Goal: Task Accomplishment & Management: Manage account settings

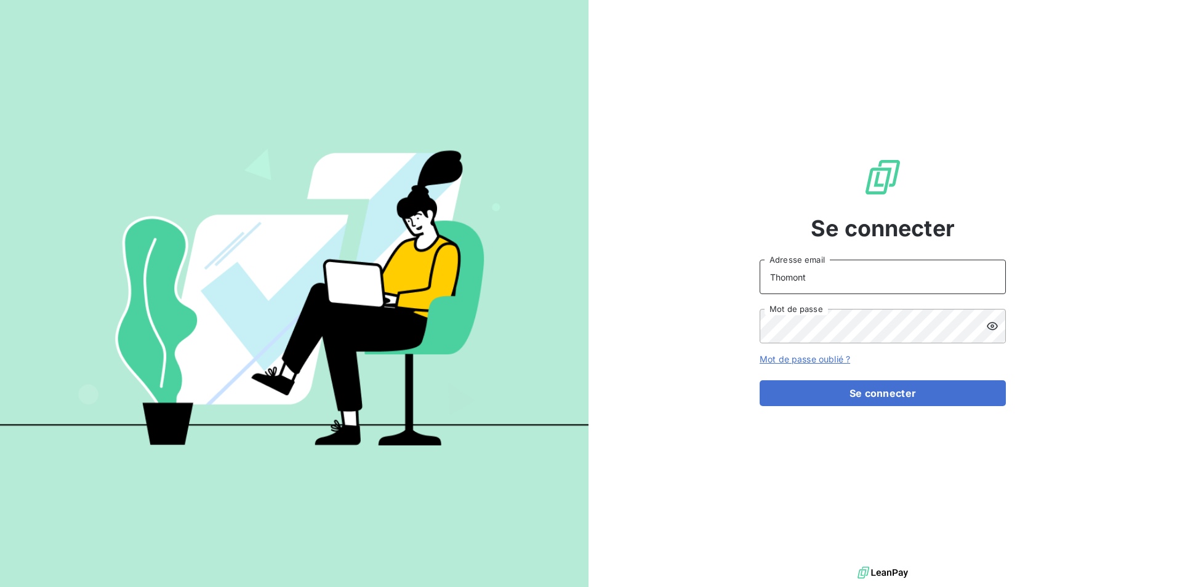
click at [807, 281] on input "Thomont" at bounding box center [882, 277] width 246 height 34
type input "[EMAIL_ADDRESS][DOMAIN_NAME]"
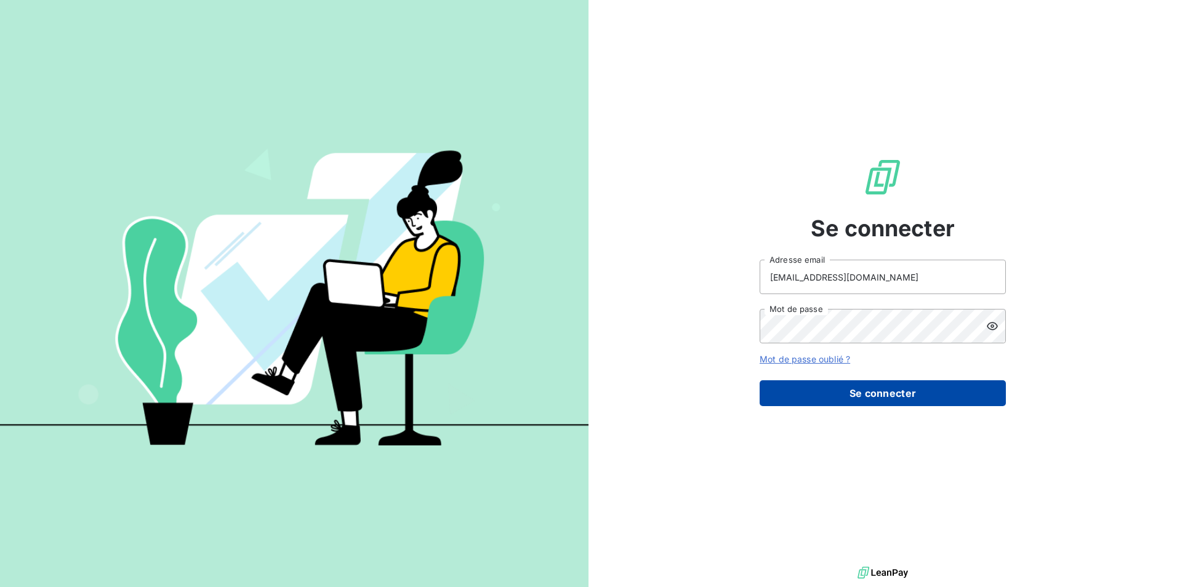
click at [857, 400] on button "Se connecter" at bounding box center [882, 393] width 246 height 26
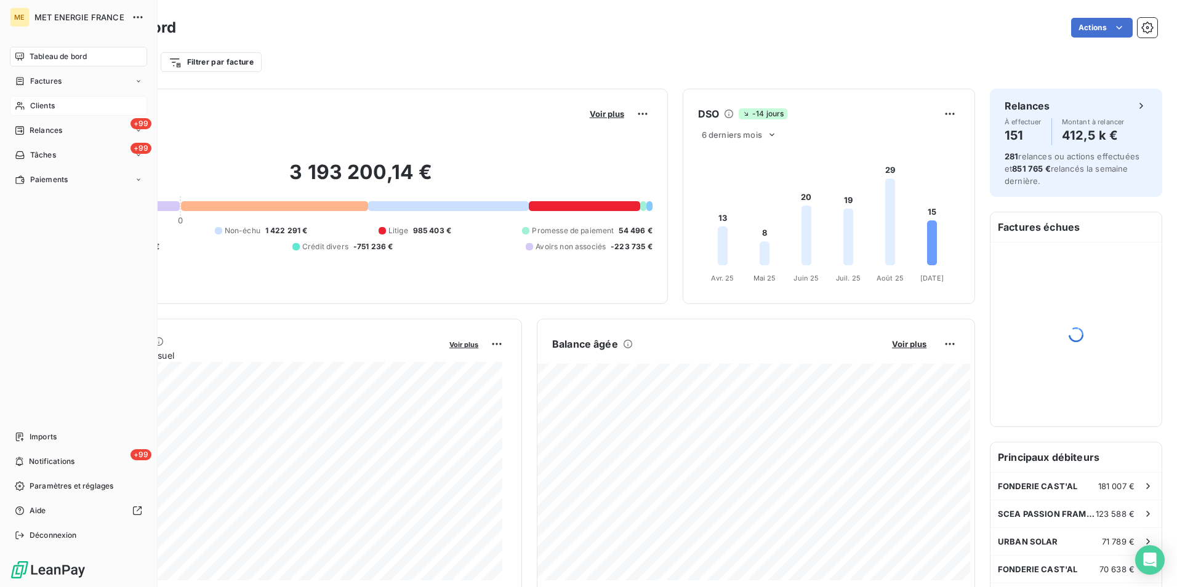
click at [32, 107] on span "Clients" at bounding box center [42, 105] width 25 height 11
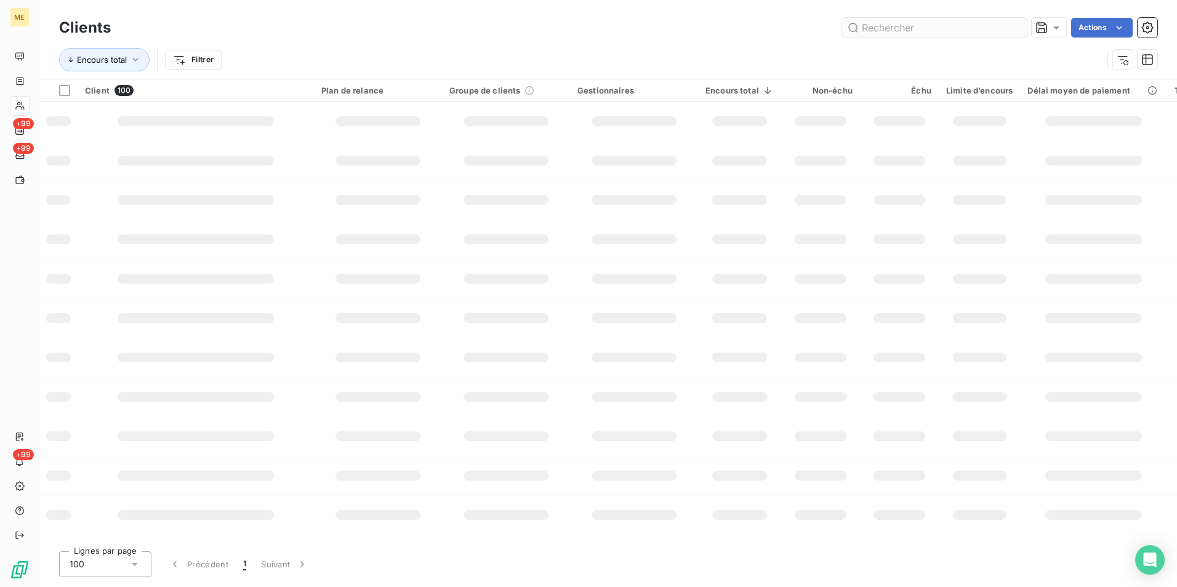
click at [895, 26] on input "text" at bounding box center [934, 28] width 185 height 20
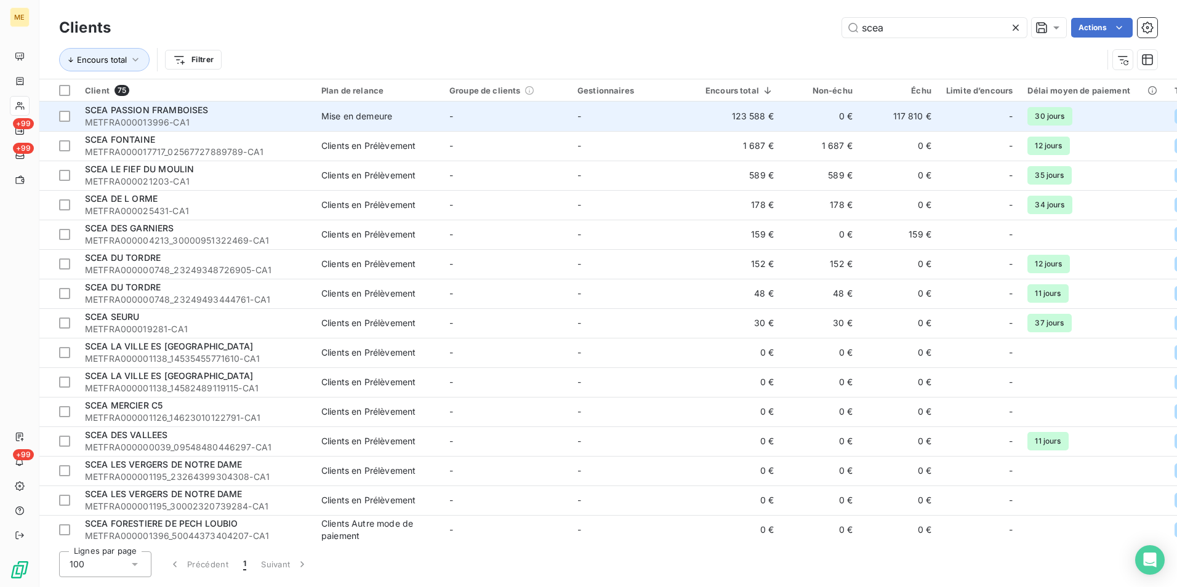
type input "scea"
click at [296, 126] on span "METFRA000013996-CA1" at bounding box center [196, 122] width 222 height 12
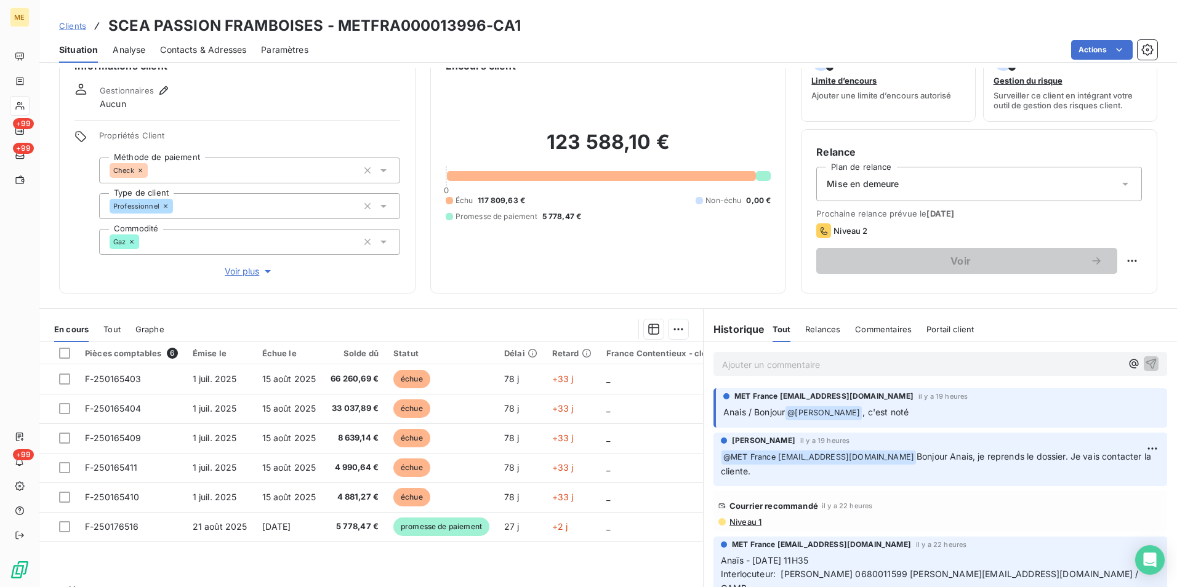
scroll to position [61, 0]
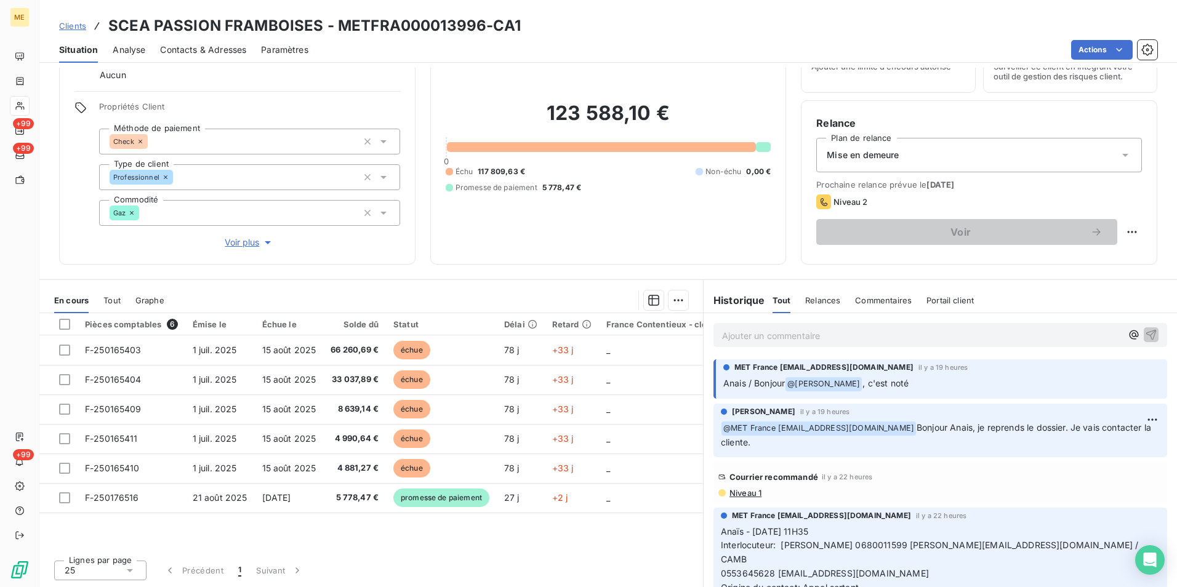
click at [829, 342] on p "Ajouter un commentaire ﻿" at bounding box center [921, 335] width 399 height 15
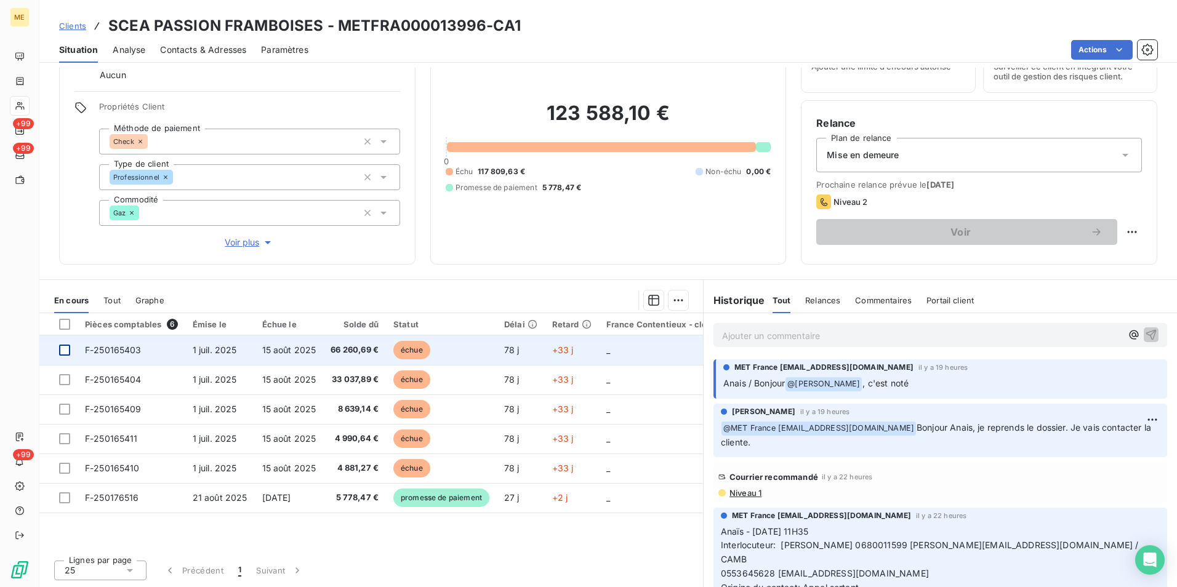
click at [64, 347] on div at bounding box center [64, 350] width 11 height 11
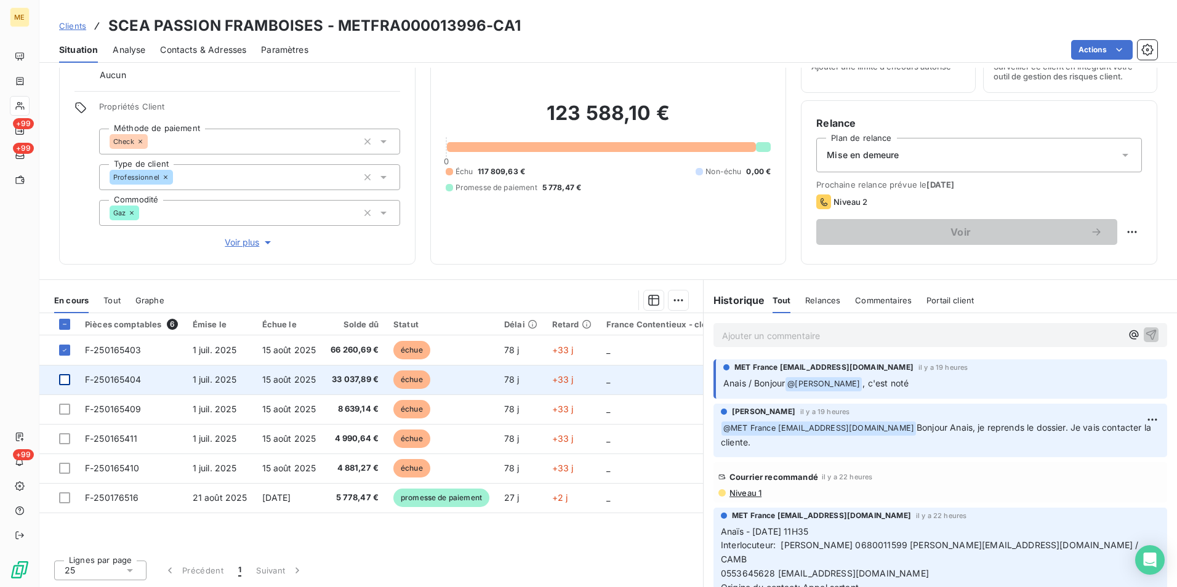
click at [63, 377] on div at bounding box center [64, 379] width 11 height 11
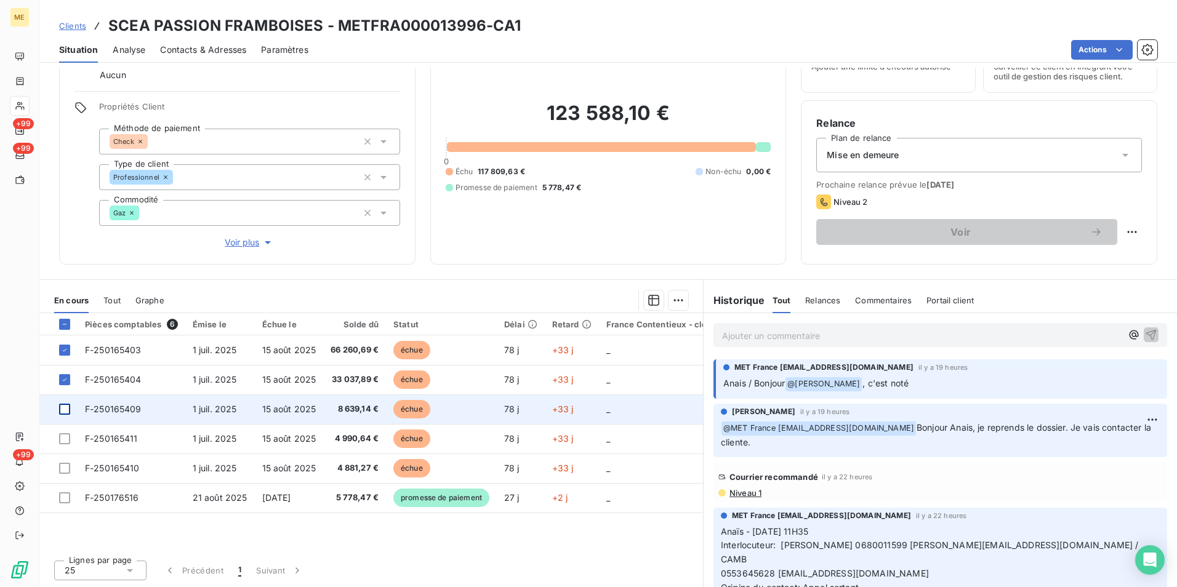
click at [63, 404] on div at bounding box center [64, 409] width 11 height 11
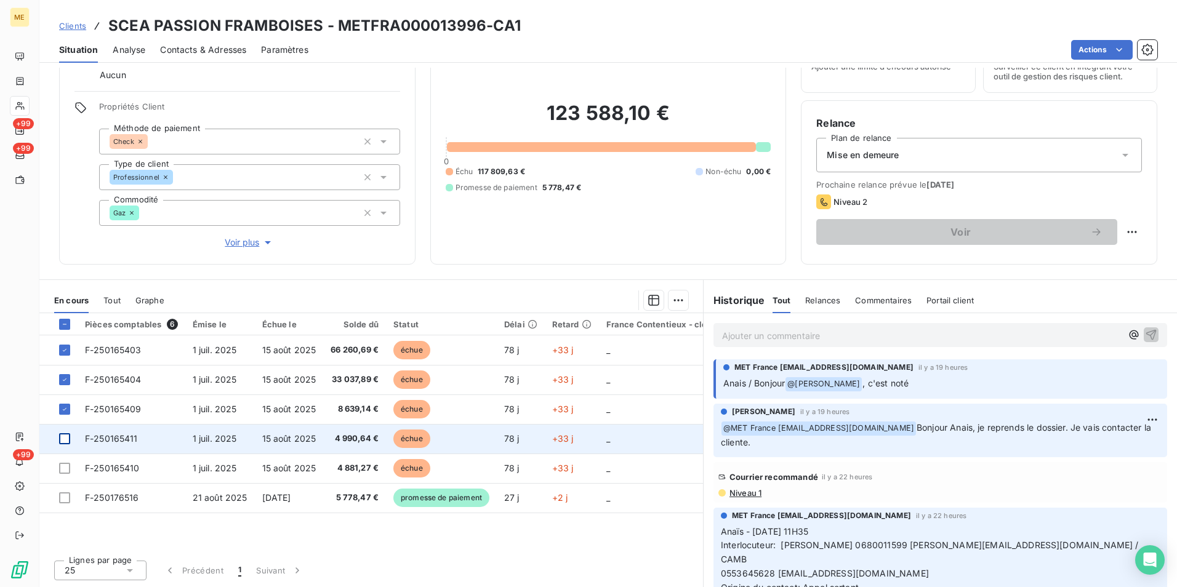
click at [62, 438] on div at bounding box center [64, 438] width 11 height 11
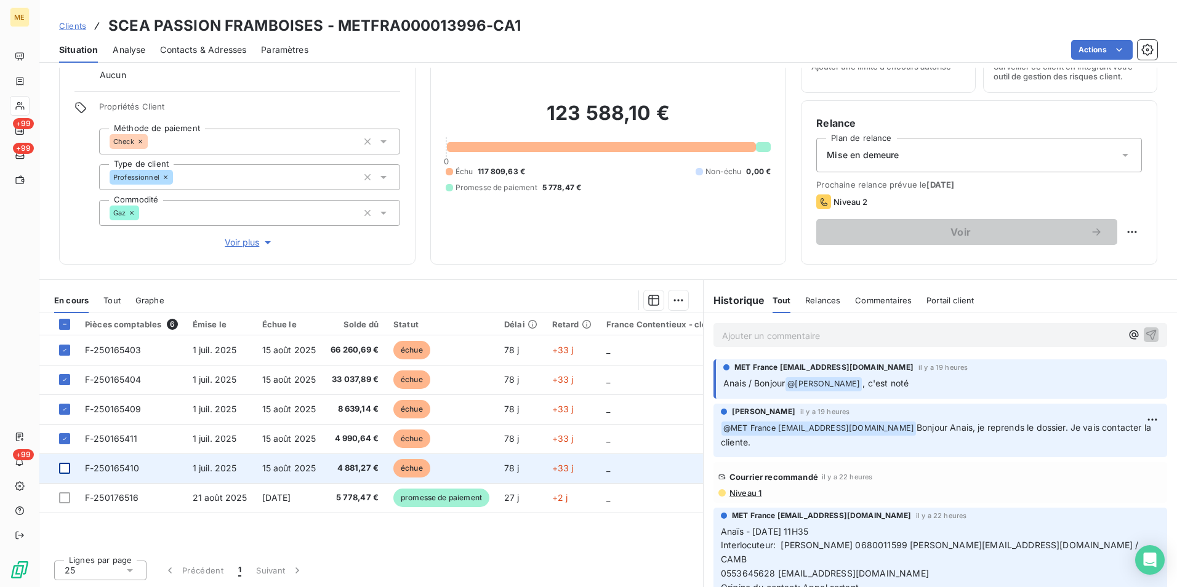
click at [64, 469] on div at bounding box center [64, 468] width 11 height 11
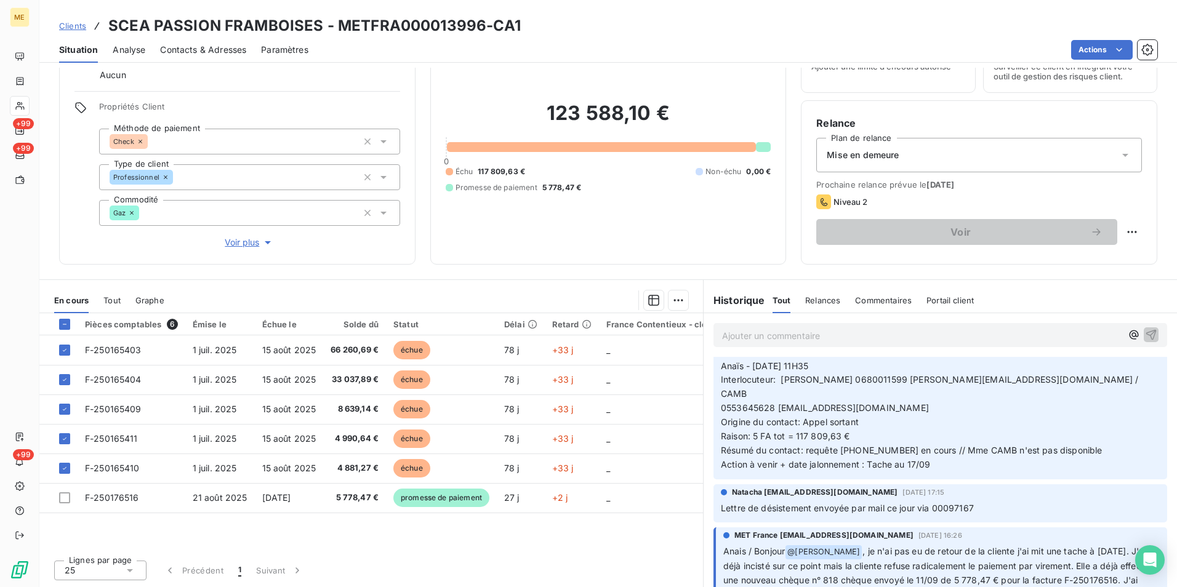
scroll to position [185, 0]
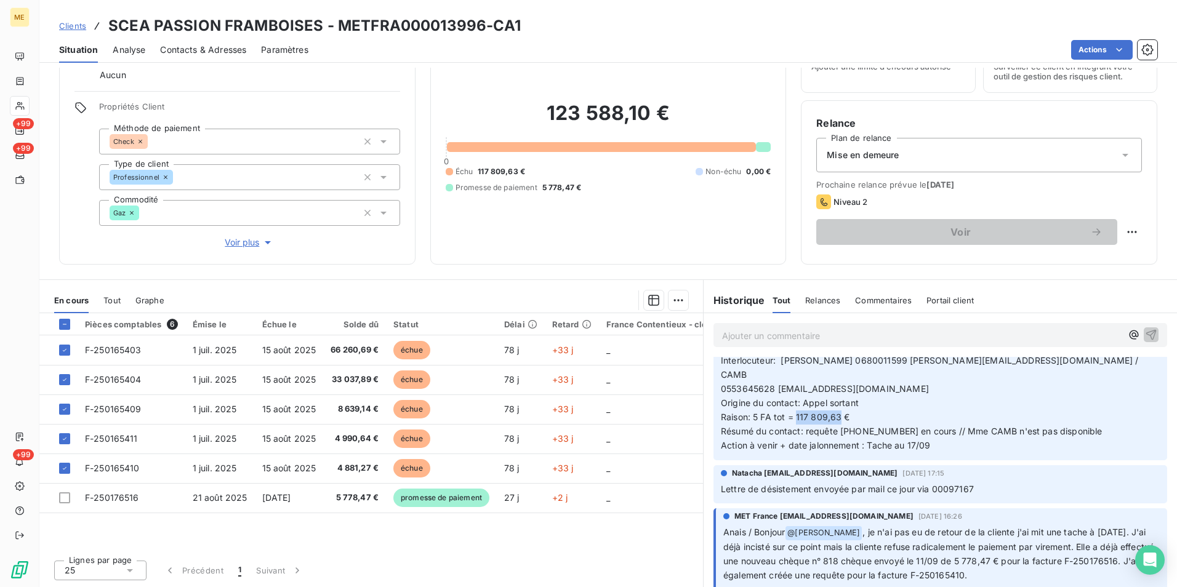
drag, startPoint x: 791, startPoint y: 404, endPoint x: 835, endPoint y: 405, distance: 43.7
click at [835, 412] on span "Raison: 5 FA tot = 117 809,63 €" at bounding box center [785, 417] width 129 height 10
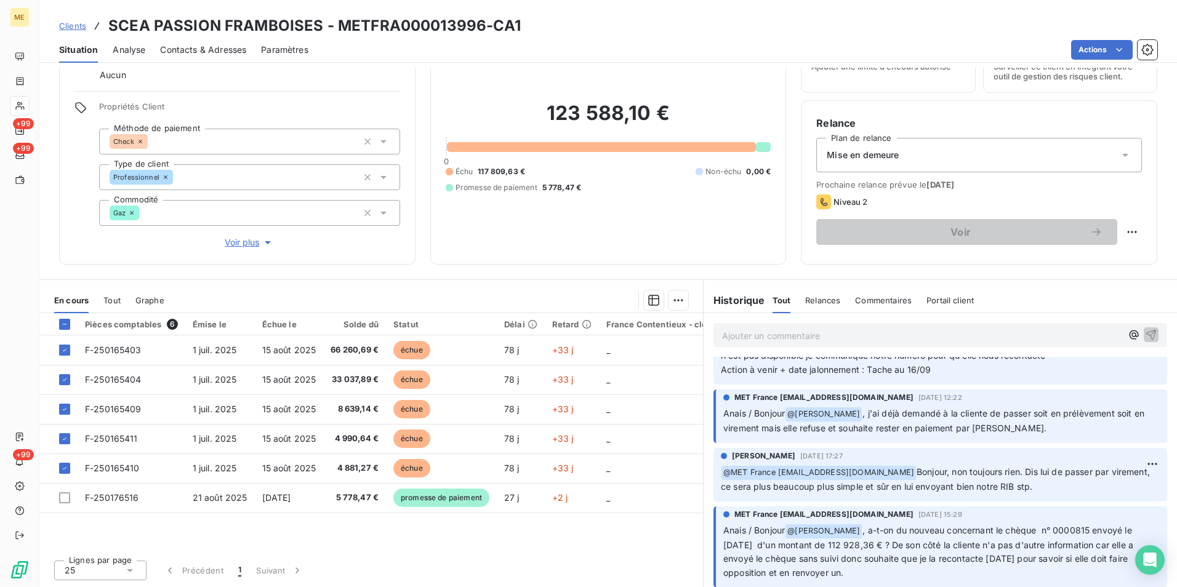
scroll to position [738, 0]
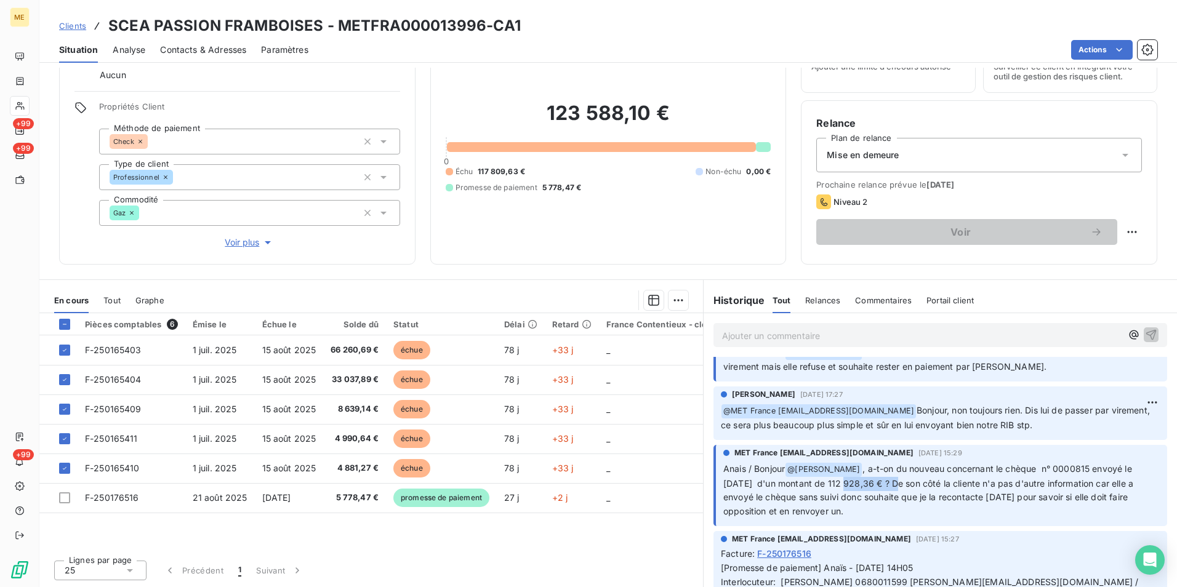
drag, startPoint x: 844, startPoint y: 454, endPoint x: 893, endPoint y: 457, distance: 48.7
click at [893, 463] on span ", a-t-on du nouveau concernant le chèque n° 0000815 envoyé le [DATE] d'un monta…" at bounding box center [929, 490] width 412 height 54
drag, startPoint x: 893, startPoint y: 457, endPoint x: 894, endPoint y: 474, distance: 17.9
click at [894, 474] on p "Anais / Bonjour @ [PERSON_NAME] , a-t-on du nouveau concernant le chèque n° 000…" at bounding box center [941, 490] width 436 height 57
drag, startPoint x: 871, startPoint y: 486, endPoint x: 713, endPoint y: 438, distance: 166.0
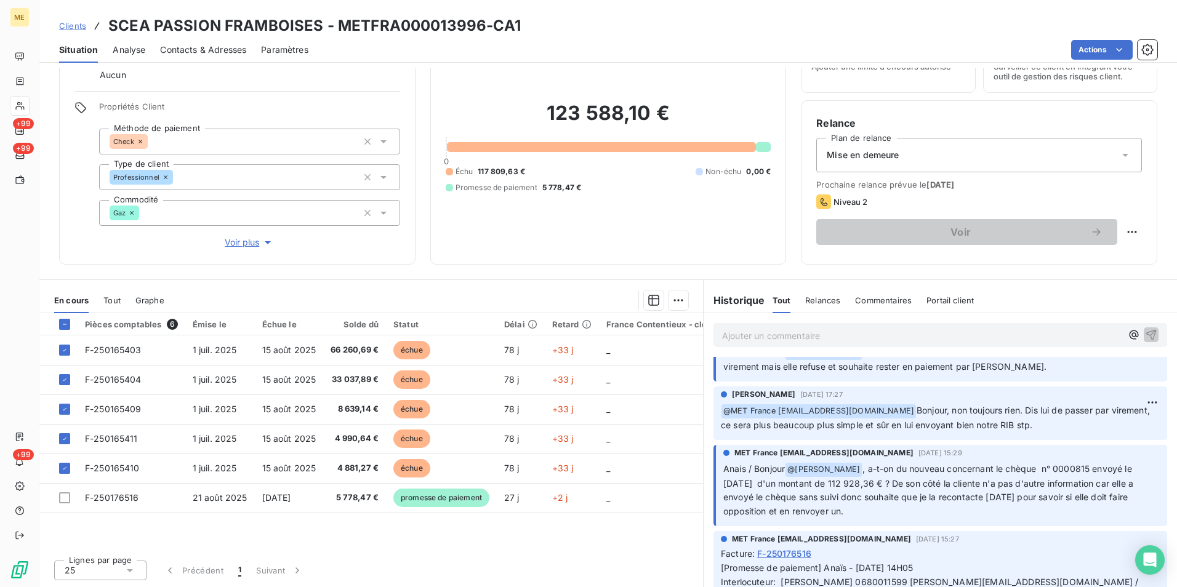
click at [713, 445] on div "MET France [EMAIL_ADDRESS][DOMAIN_NAME] [DATE] 15:29 Anais / Bonjour @ [PERSON_…" at bounding box center [940, 486] width 454 height 82
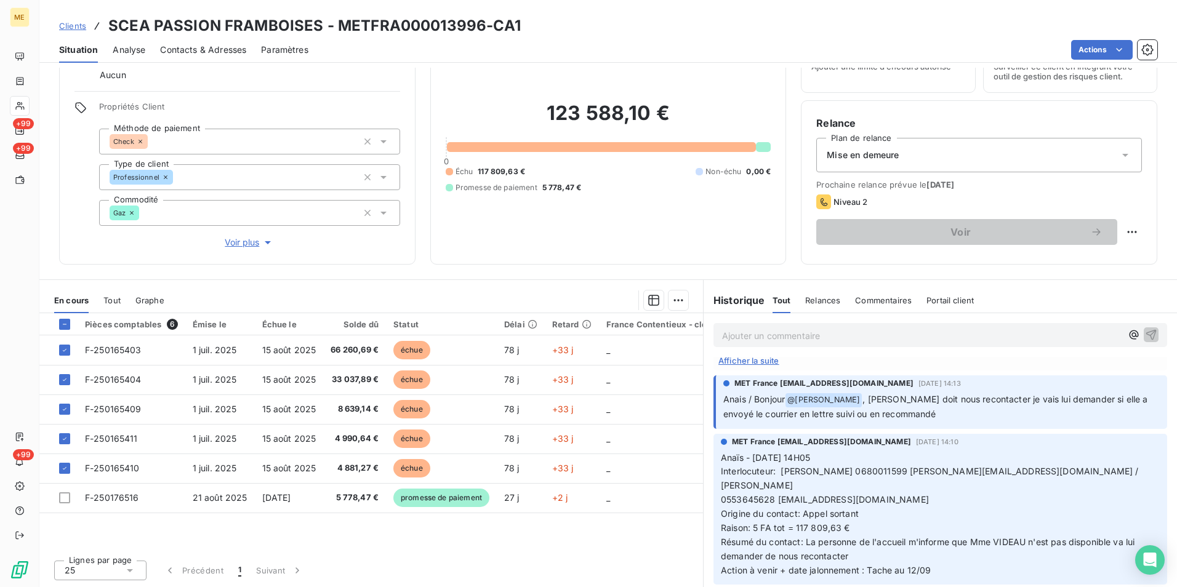
scroll to position [1231, 0]
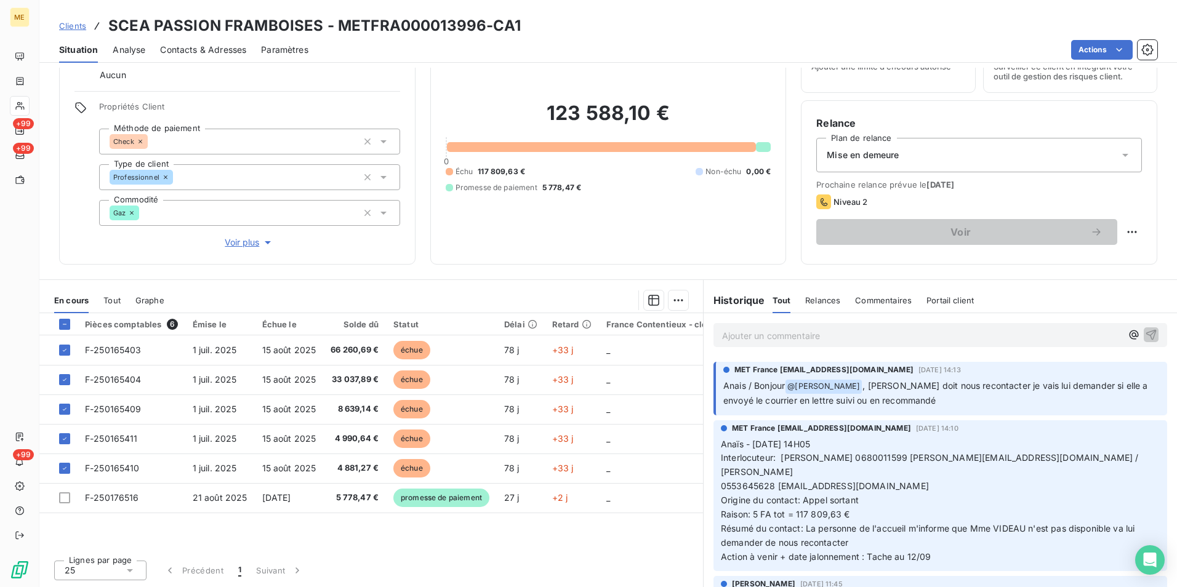
click at [828, 338] on p "Ajouter un commentaire ﻿" at bounding box center [921, 335] width 399 height 15
click at [670, 301] on html "ME +99 +99 +99 Clients SCEA PASSION FRAMBOISES - METFRA000013996-CA1 Situation …" at bounding box center [588, 293] width 1177 height 587
click at [620, 351] on div "Ajouter une promesse de paiement (5 factures)" at bounding box center [564, 350] width 223 height 20
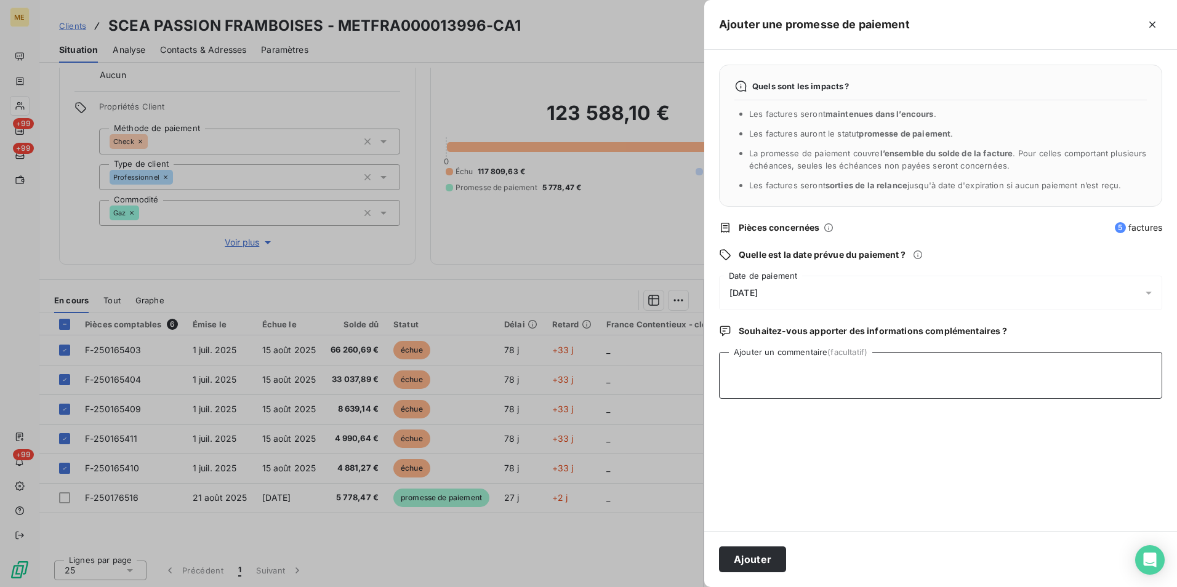
click at [774, 372] on textarea "Ajouter un commentaire (facultatif)" at bounding box center [940, 375] width 443 height 47
type textarea "p"
click at [762, 368] on textarea "Preuve envoyée par mail de" at bounding box center [940, 375] width 443 height 47
click at [895, 373] on textarea "Preuve de chèque envoyée par mail de" at bounding box center [940, 375] width 443 height 47
click at [806, 370] on textarea "Preuve de chèque envoyée par mail le [DATE]" at bounding box center [940, 375] width 443 height 47
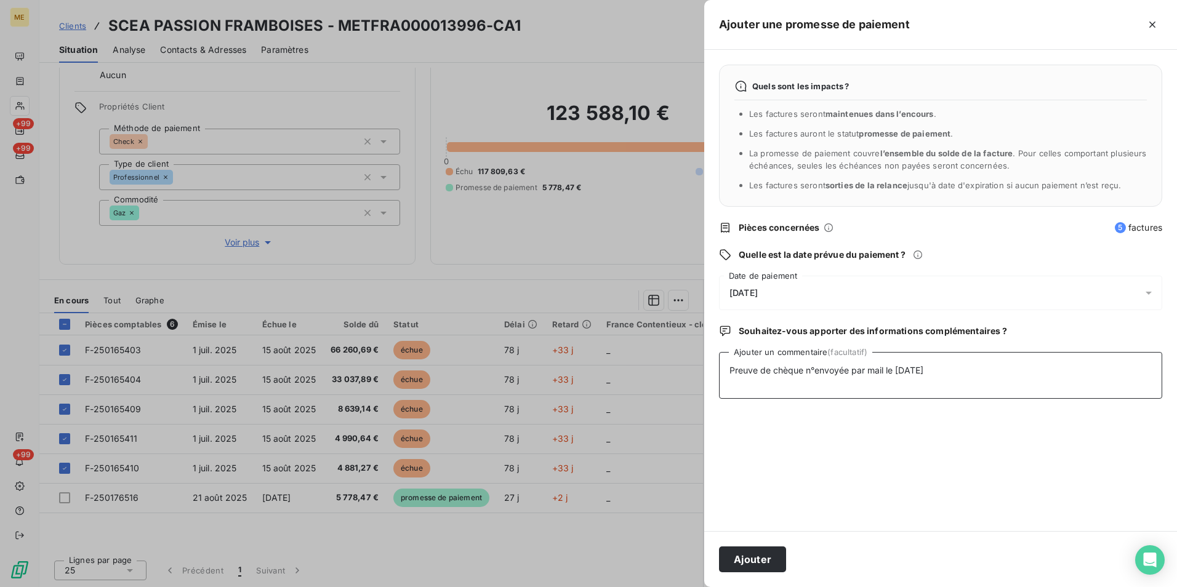
click at [842, 370] on textarea "Preuve de chèque n°envoyée par mail le [DATE]" at bounding box center [940, 375] width 443 height 47
click at [814, 372] on textarea "Preuve de chèque n°envoyée par mail le [DATE]" at bounding box center [940, 375] width 443 height 47
drag, startPoint x: 727, startPoint y: 372, endPoint x: 1058, endPoint y: 374, distance: 330.5
click at [1058, 374] on textarea "Preuve de chèque n°0000823 de 112 928,36€ envoyée par mail le [DATE]" at bounding box center [940, 375] width 443 height 47
click at [1063, 370] on textarea "Preuve de chèque n°0000823 de 112 928,36€ envoyée par mail le [DATE]" at bounding box center [940, 375] width 443 height 47
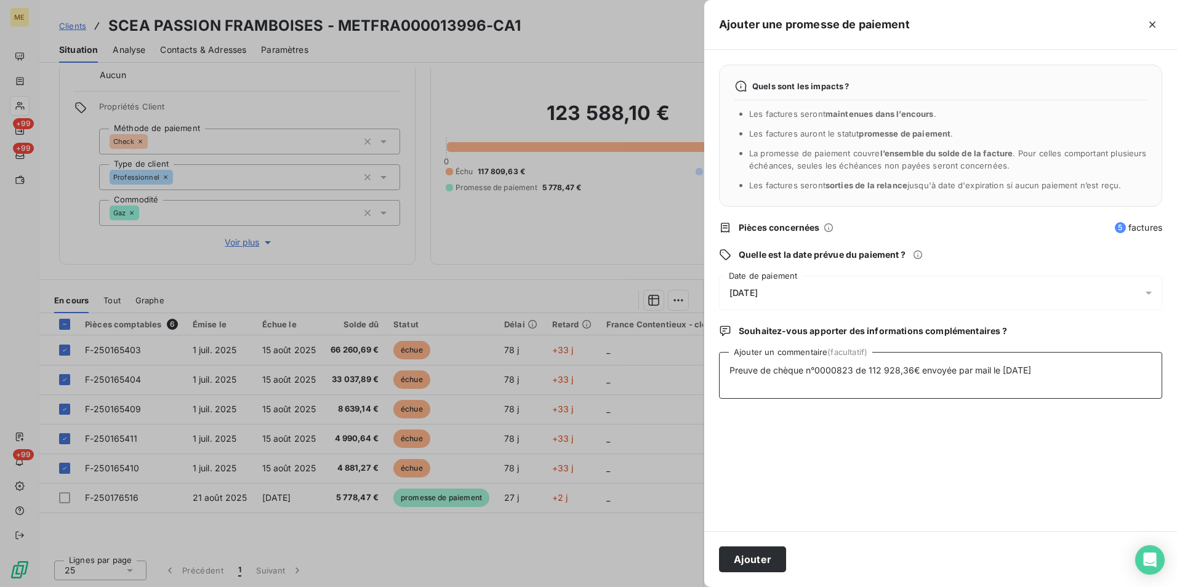
drag, startPoint x: 730, startPoint y: 374, endPoint x: 1054, endPoint y: 385, distance: 324.5
click at [1054, 385] on textarea "Preuve de chèque n°0000823 de 112 928,36€ envoyée par mail le [DATE]" at bounding box center [940, 375] width 443 height 47
click at [1086, 367] on textarea "Preuve de chèque n°0000823 de 112 928,36€ envoyée par mail le [DATE]" at bounding box center [940, 375] width 443 height 47
click at [773, 369] on textarea "Preuve de chèque n°0000823 de 112 928,36€ envoyée par mail le [DATE]" at bounding box center [940, 375] width 443 height 47
type textarea "Preuve d'un règlement par chèque n°0000823 de 112 928,36€ envoyée par mail le […"
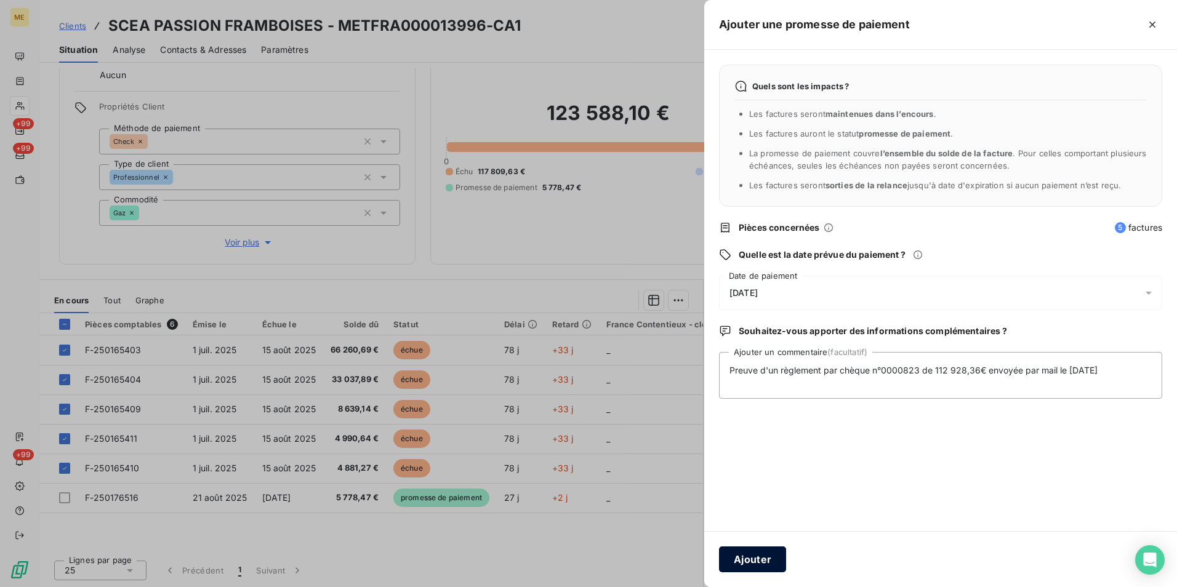
click at [741, 560] on button "Ajouter" at bounding box center [752, 559] width 67 height 26
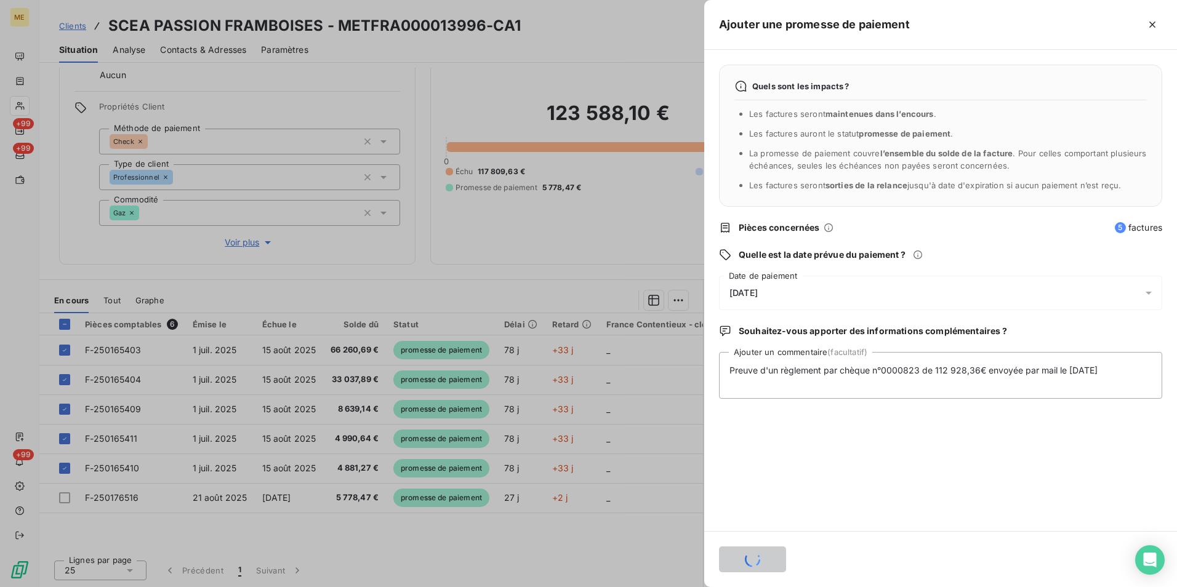
scroll to position [1584, 0]
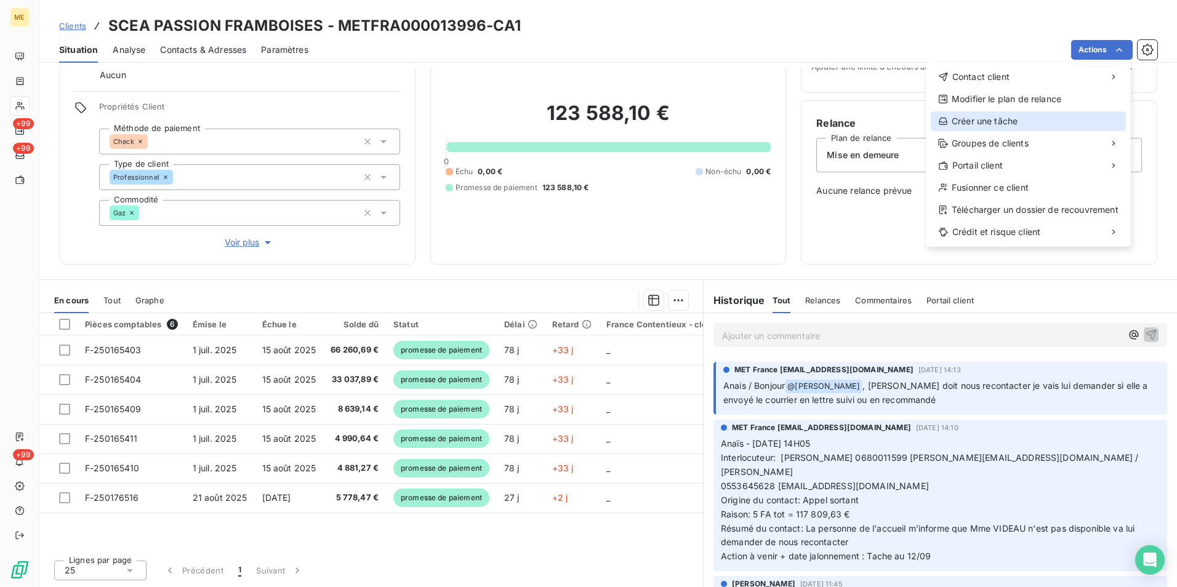
click at [1066, 116] on div "Créer une tâche" at bounding box center [1027, 121] width 195 height 20
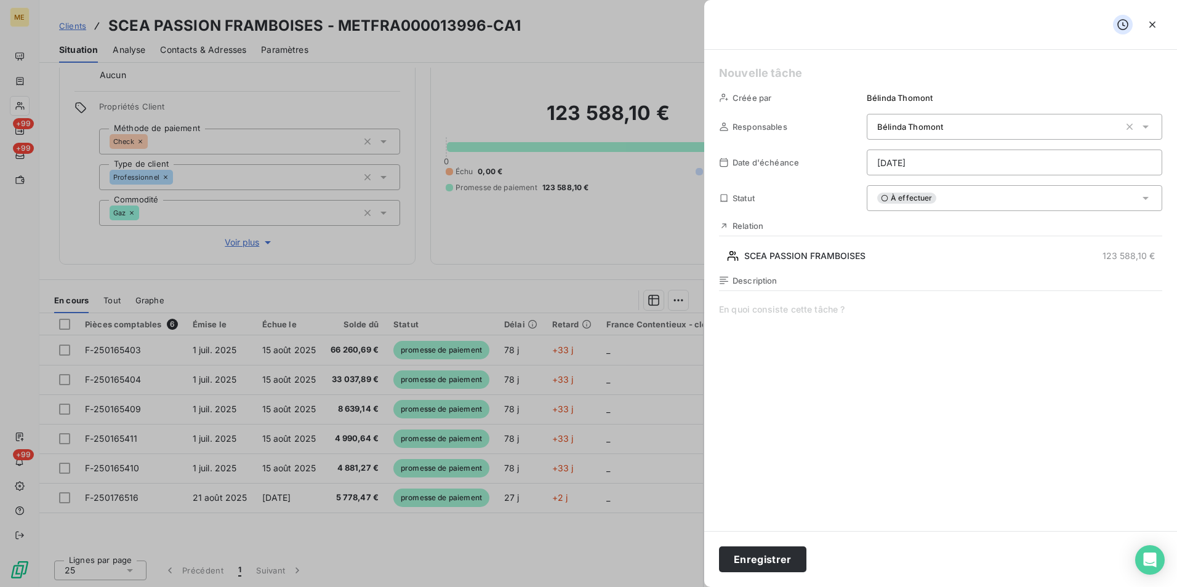
click at [978, 165] on html "ME +99 +99 +99 Clients SCEA PASSION FRAMBOISES - METFRA000013996-CA1 Situation …" at bounding box center [588, 293] width 1177 height 587
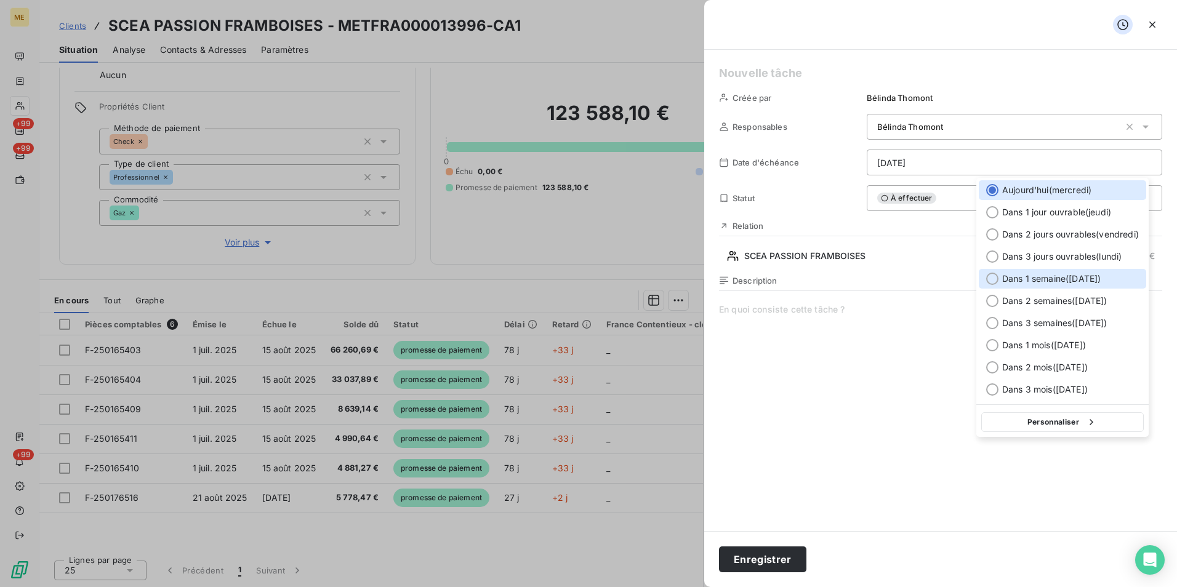
click at [1060, 278] on span "Dans 1 semaine ( [DATE] )" at bounding box center [1051, 279] width 98 height 12
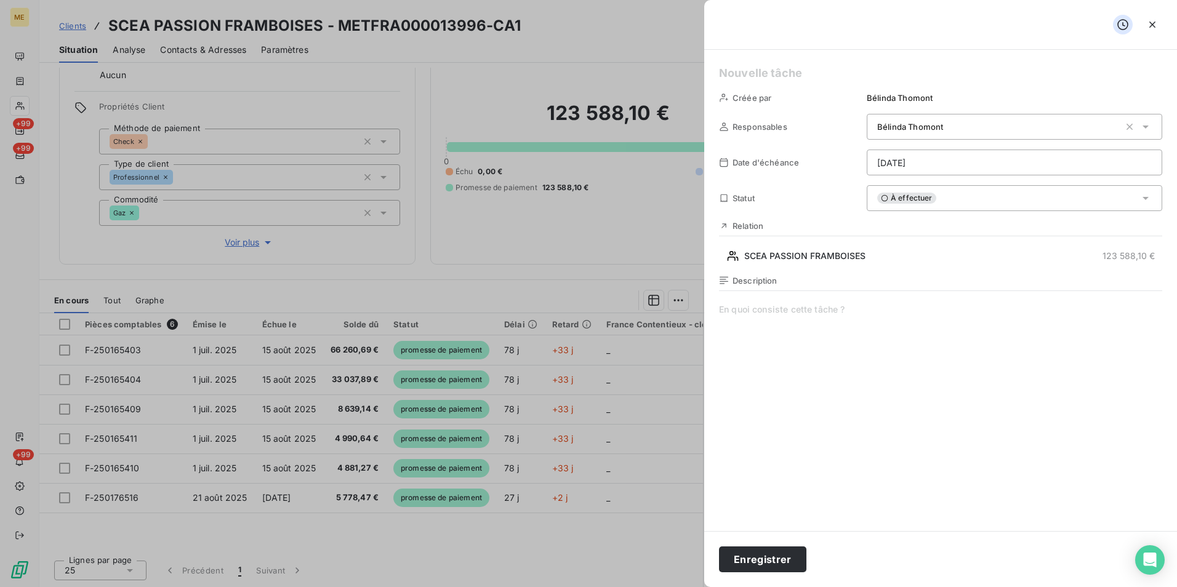
click at [962, 162] on html "ME +99 +99 +99 Clients SCEA PASSION FRAMBOISES - METFRA000013996-CA1 Situation …" at bounding box center [588, 293] width 1177 height 587
click at [815, 412] on html "ME +99 +99 +99 Clients SCEA PASSION FRAMBOISES - METFRA000013996-CA1 Situation …" at bounding box center [588, 293] width 1177 height 587
click at [844, 315] on span at bounding box center [940, 421] width 443 height 236
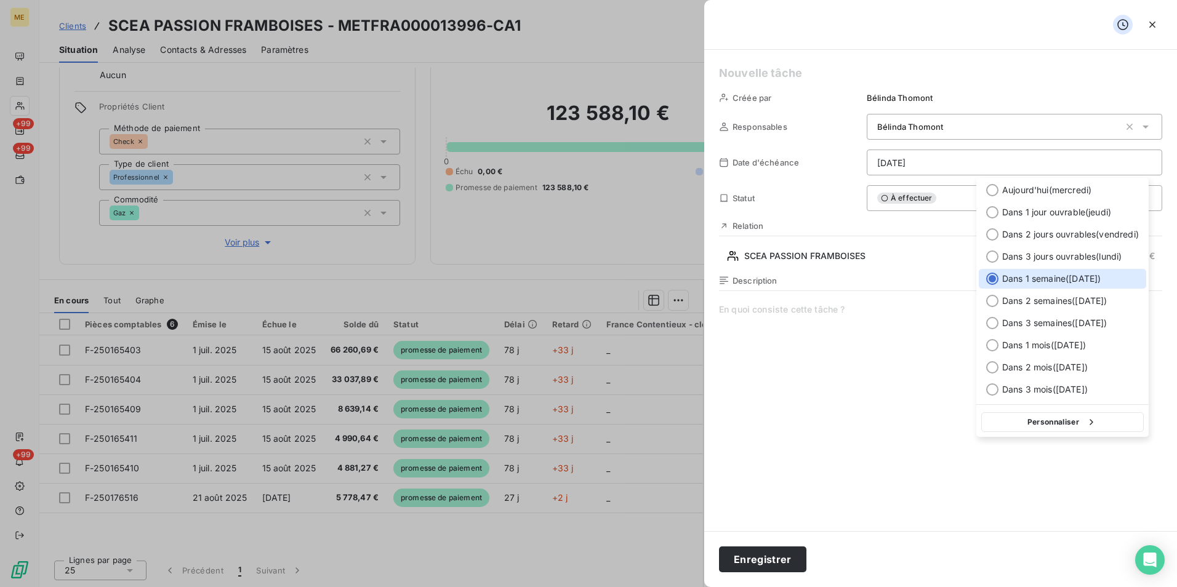
click at [978, 161] on html "ME +99 +99 +99 Clients SCEA PASSION FRAMBOISES - METFRA000013996-CA1 Situation …" at bounding box center [588, 293] width 1177 height 587
click at [1057, 251] on span "Dans 3 jours ouvrables ( [DATE] )" at bounding box center [1061, 256] width 119 height 12
type input "[DATE]"
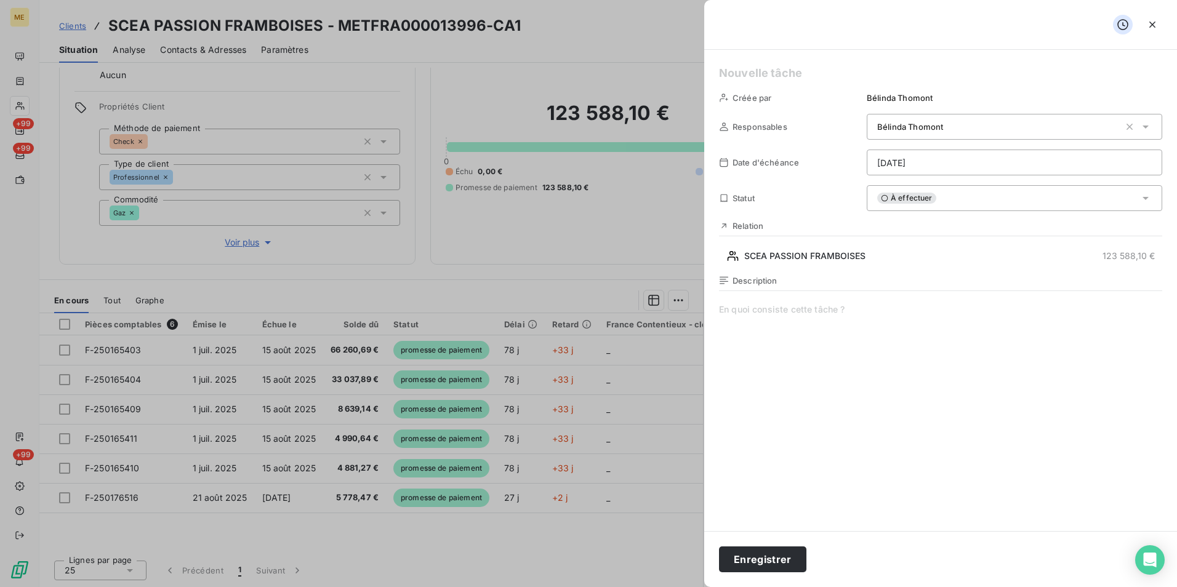
click at [916, 330] on span at bounding box center [940, 421] width 443 height 236
click at [818, 305] on span at bounding box center [940, 421] width 443 height 236
click at [786, 75] on h5 at bounding box center [940, 73] width 443 height 17
click at [773, 561] on button "Enregistrer" at bounding box center [762, 559] width 87 height 26
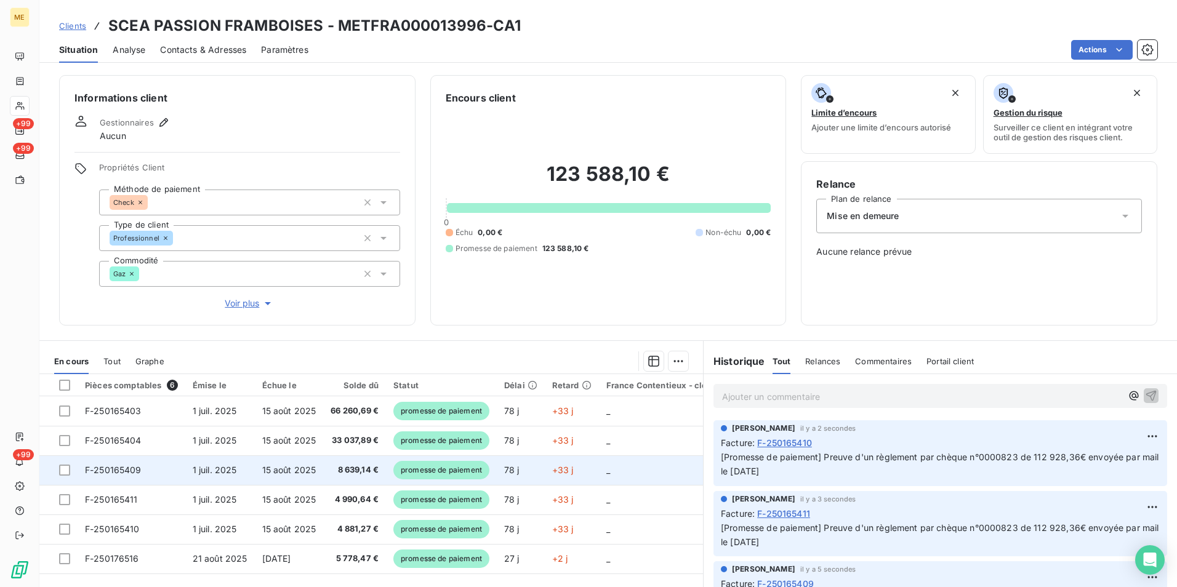
scroll to position [61, 0]
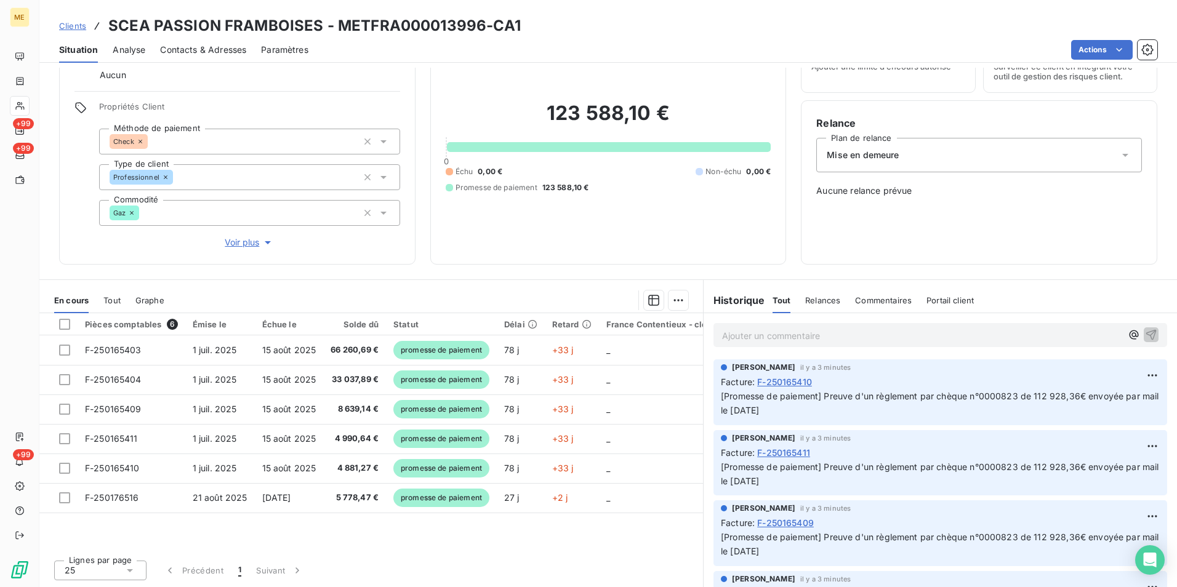
click at [108, 19] on div "Clients SCEA PASSION FRAMBOISES - METFRA000013996-CA1" at bounding box center [290, 26] width 462 height 22
drag, startPoint x: 108, startPoint y: 19, endPoint x: 317, endPoint y: 16, distance: 208.6
click at [317, 16] on h3 "SCEA PASSION FRAMBOISES - METFRA000013996-CA1" at bounding box center [314, 26] width 412 height 22
copy h3 "SCEA PASSION FRAMBOISES"
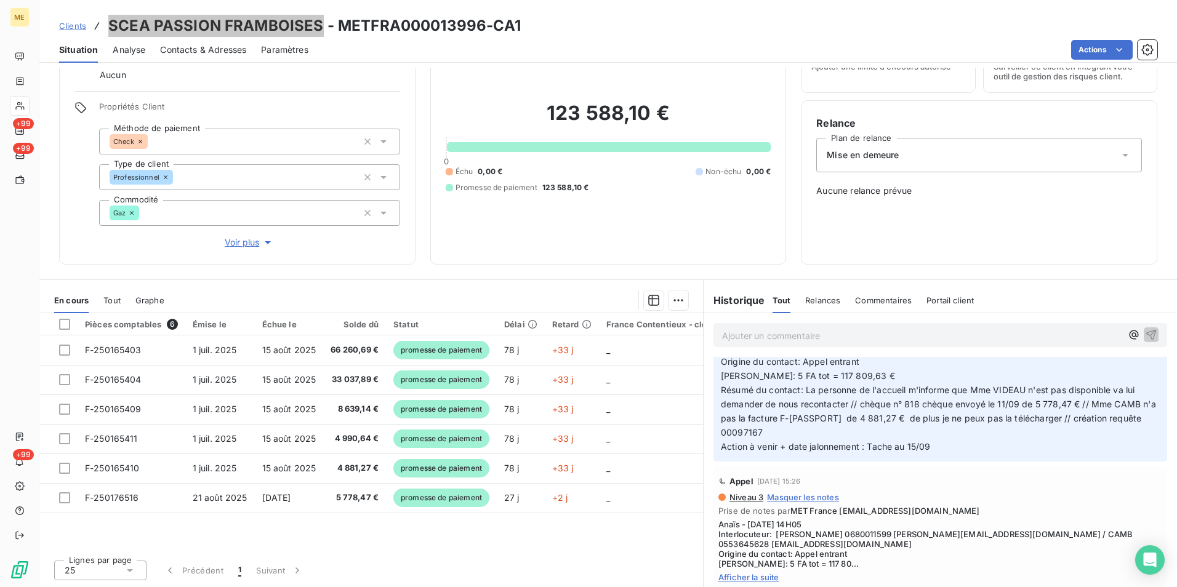
scroll to position [1292, 0]
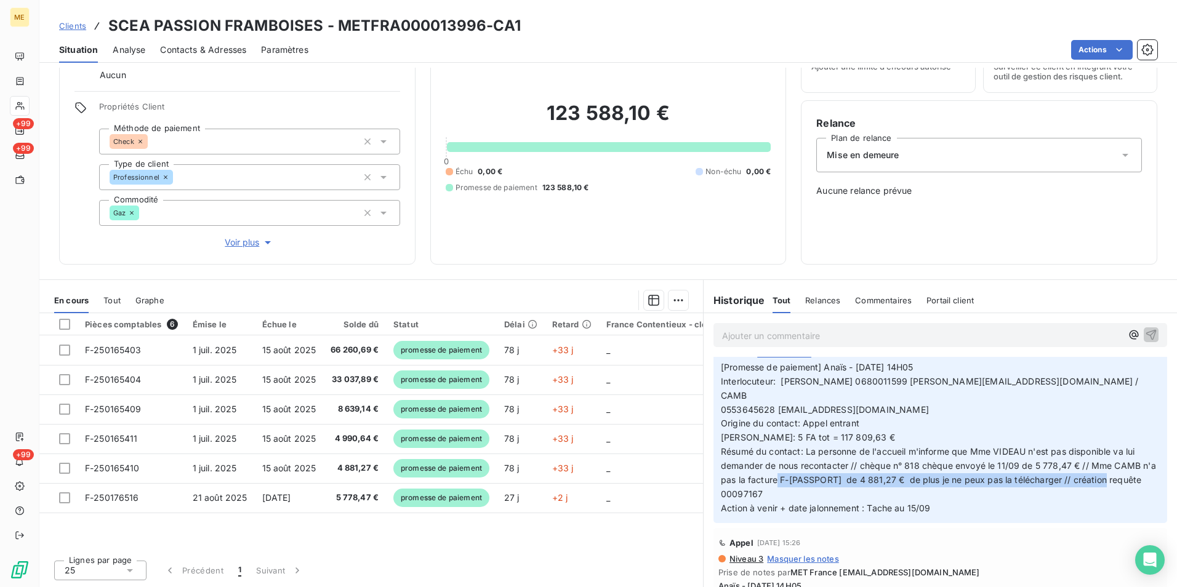
drag, startPoint x: 862, startPoint y: 439, endPoint x: 1064, endPoint y: 446, distance: 202.0
click at [1064, 446] on p "[Promesse de paiement] Anaïs - [DATE] 14H05 Interlocuteur: [PERSON_NAME] 068001…" at bounding box center [940, 438] width 439 height 155
drag, startPoint x: 1064, startPoint y: 446, endPoint x: 938, endPoint y: 452, distance: 126.3
click at [938, 452] on p "[Promesse de paiement] Anaïs - [DATE] 14H05 Interlocuteur: [PERSON_NAME] 068001…" at bounding box center [940, 438] width 439 height 155
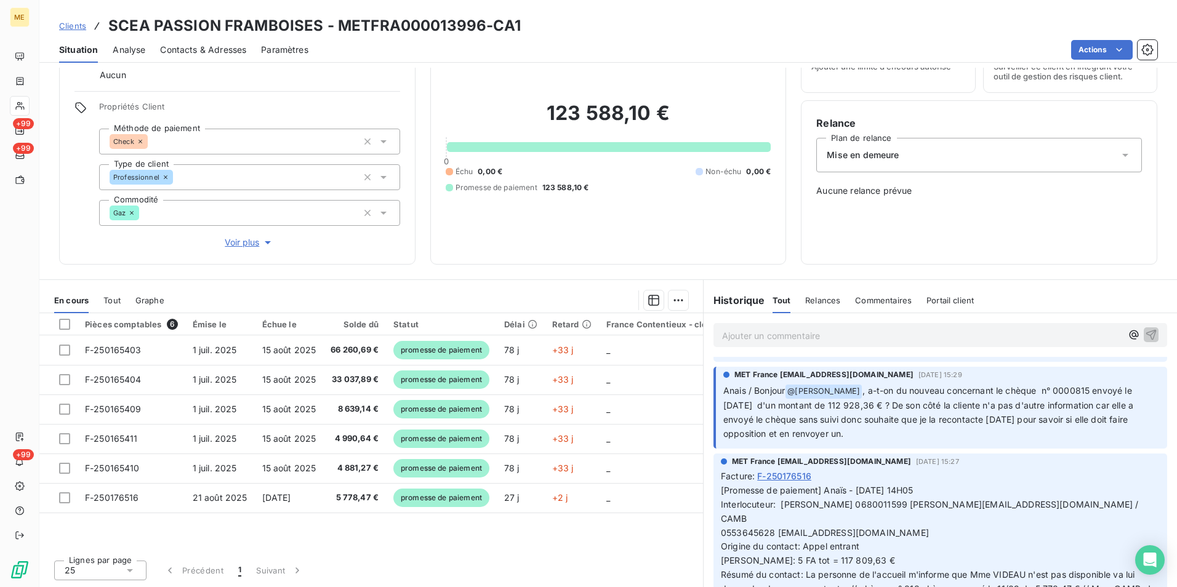
scroll to position [1231, 0]
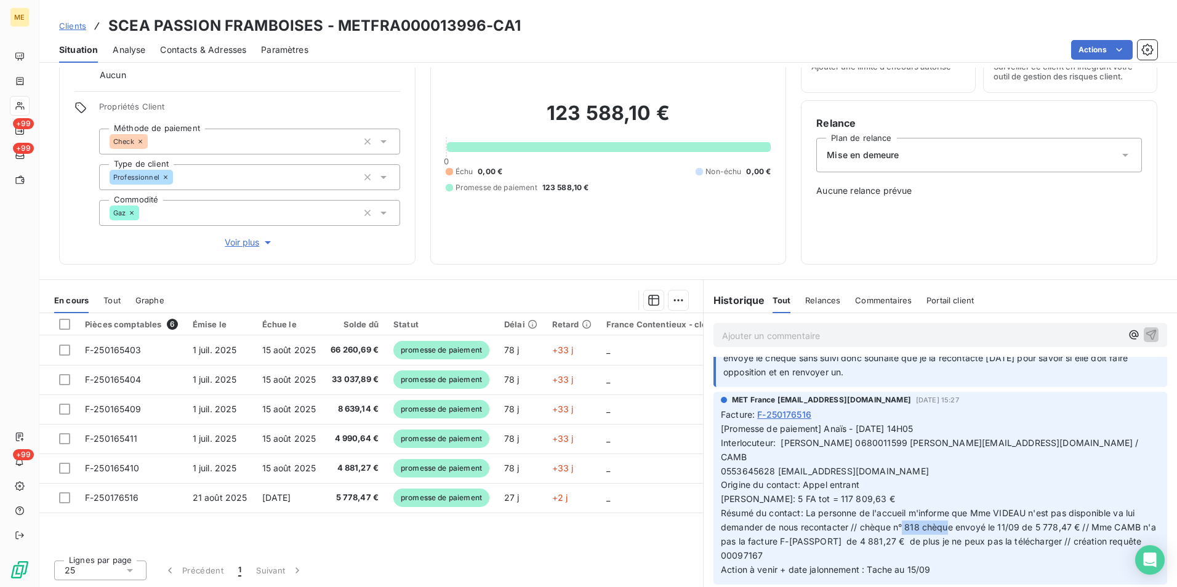
drag, startPoint x: 1015, startPoint y: 486, endPoint x: 977, endPoint y: 489, distance: 38.9
click at [977, 489] on span "[Promesse de paiement] Anaïs - [DATE] 14H05 Interlocuteur: [PERSON_NAME] 068001…" at bounding box center [940, 498] width 438 height 151
click at [1098, 289] on div "Historique Tout Relances Commentaires Portail client Tout Relances Commentaires…" at bounding box center [939, 300] width 473 height 26
drag, startPoint x: 1030, startPoint y: 482, endPoint x: 1067, endPoint y: 486, distance: 37.8
click at [1067, 486] on span "[Promesse de paiement] Anaïs - [DATE] 14H05 Interlocuteur: [PERSON_NAME] 068001…" at bounding box center [940, 498] width 438 height 151
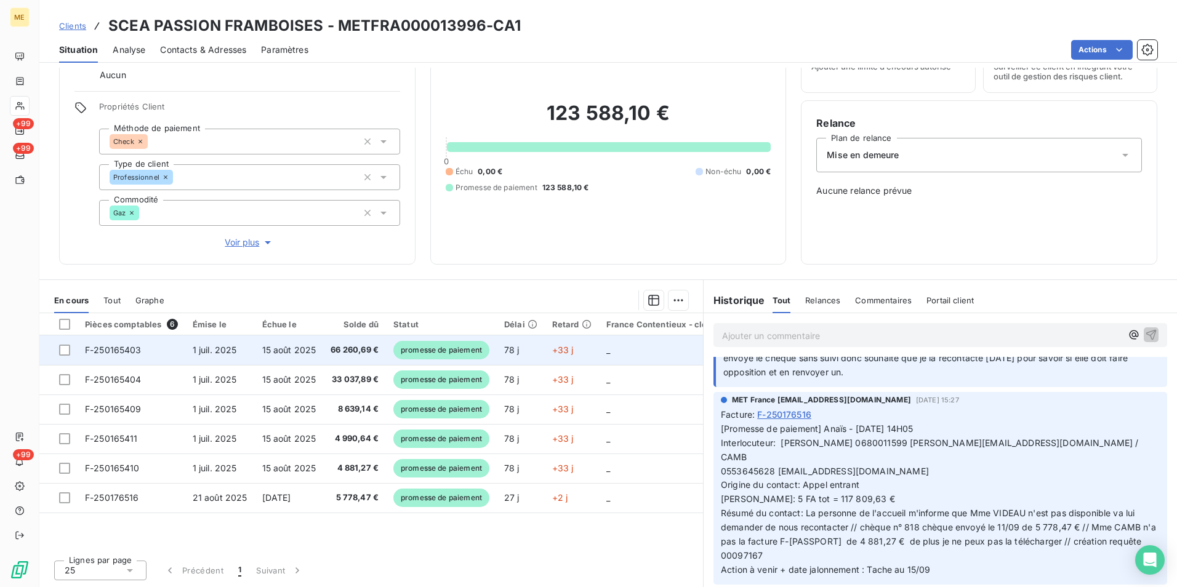
click at [350, 351] on span "66 260,69 €" at bounding box center [354, 350] width 48 height 12
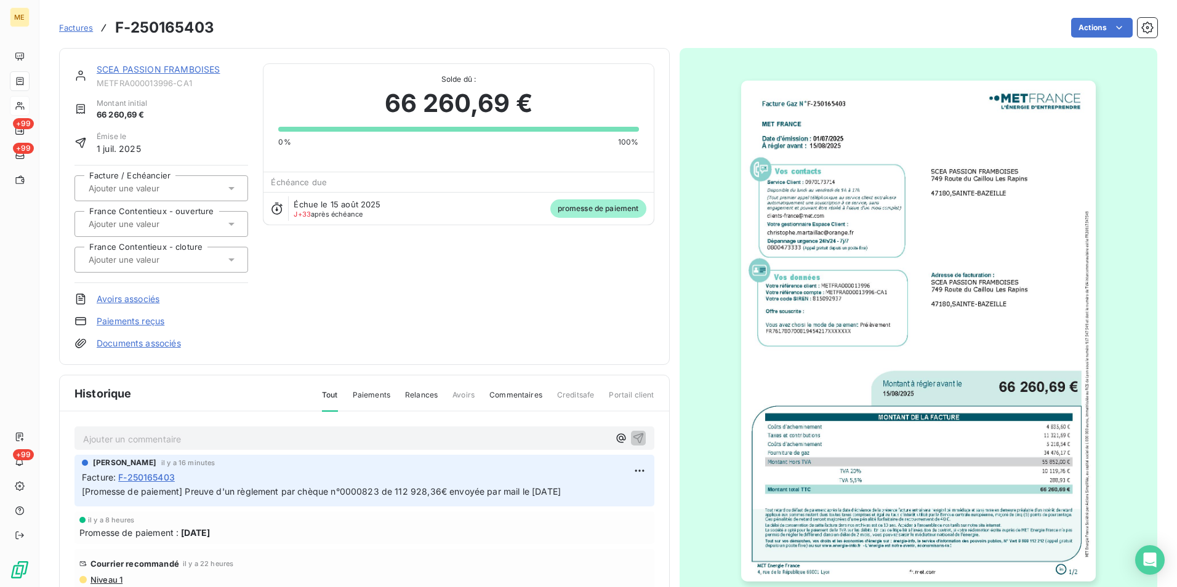
click at [925, 318] on img "button" at bounding box center [918, 331] width 354 height 501
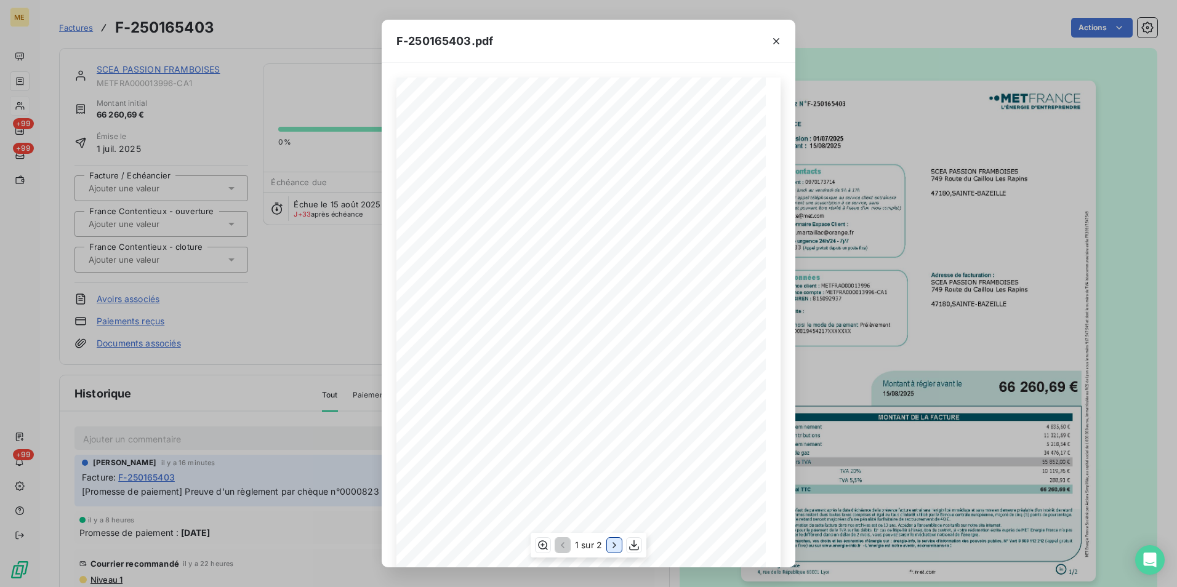
click at [618, 546] on icon "button" at bounding box center [614, 545] width 12 height 12
drag, startPoint x: 510, startPoint y: 161, endPoint x: 583, endPoint y: 164, distance: 72.7
click at [583, 164] on div "Facture Gaz N° F-250165403 MET Energie France [STREET_ADDRESS] [DATE][DOMAIN_NA…" at bounding box center [588, 343] width 369 height 522
drag, startPoint x: 583, startPoint y: 164, endPoint x: 526, endPoint y: 169, distance: 56.9
click at [538, 178] on span "MET_METFRA000013996_GI115273-" at bounding box center [541, 175] width 98 height 6
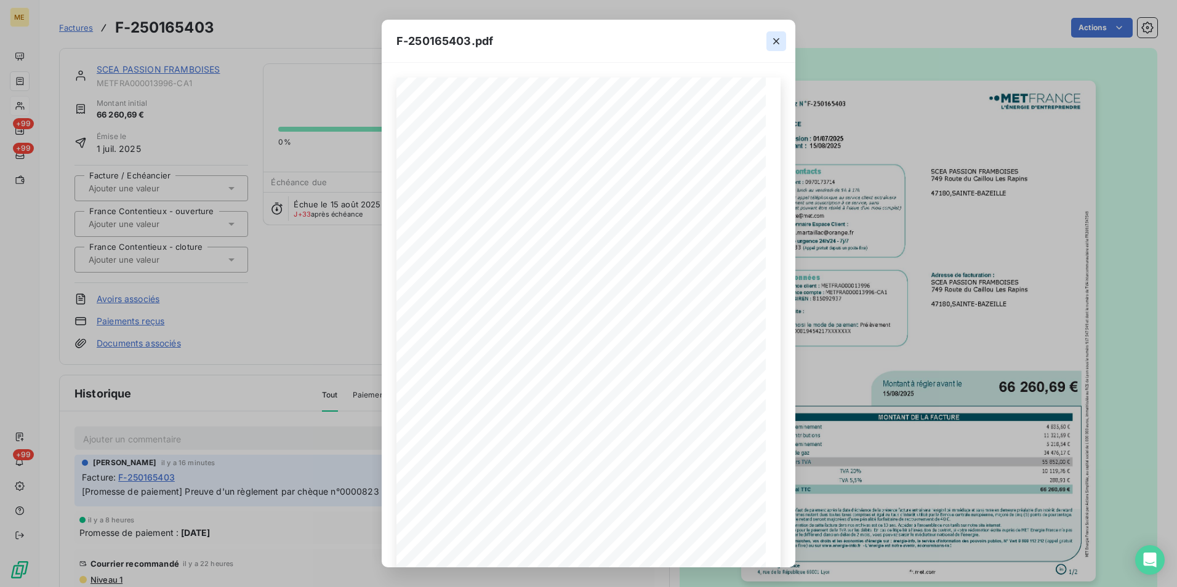
click at [779, 42] on icon "button" at bounding box center [776, 41] width 12 height 12
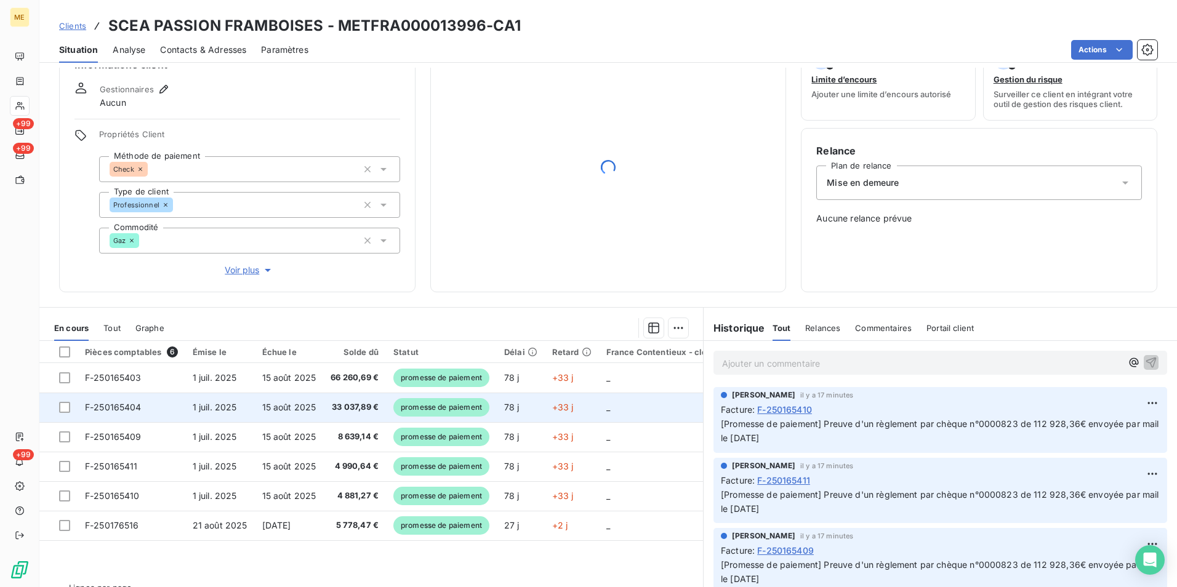
scroll to position [61, 0]
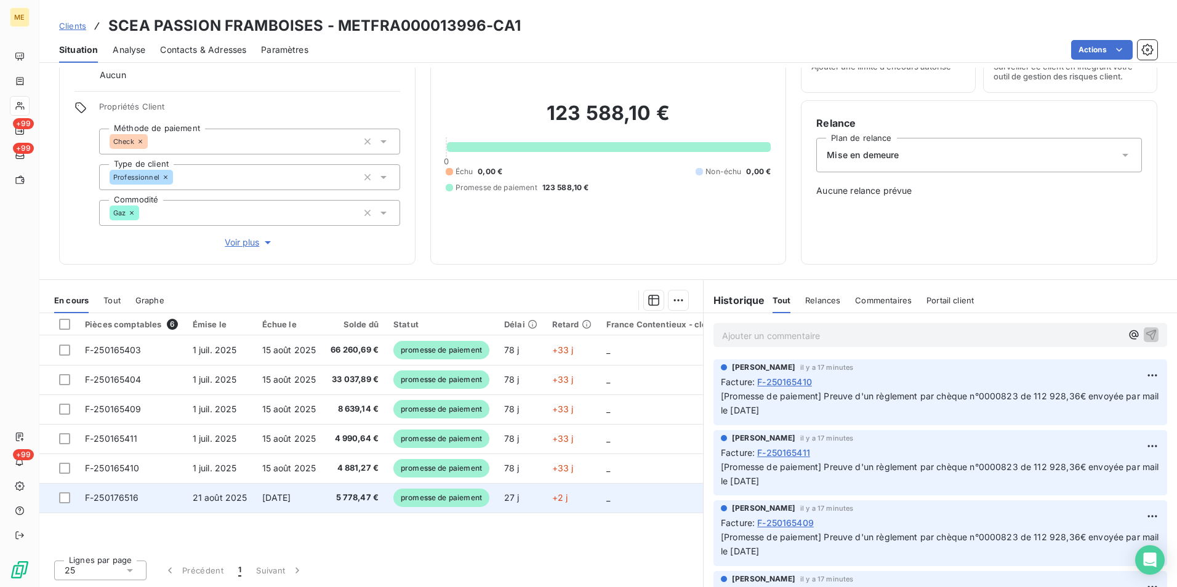
click at [347, 497] on span "5 778,47 €" at bounding box center [354, 498] width 48 height 12
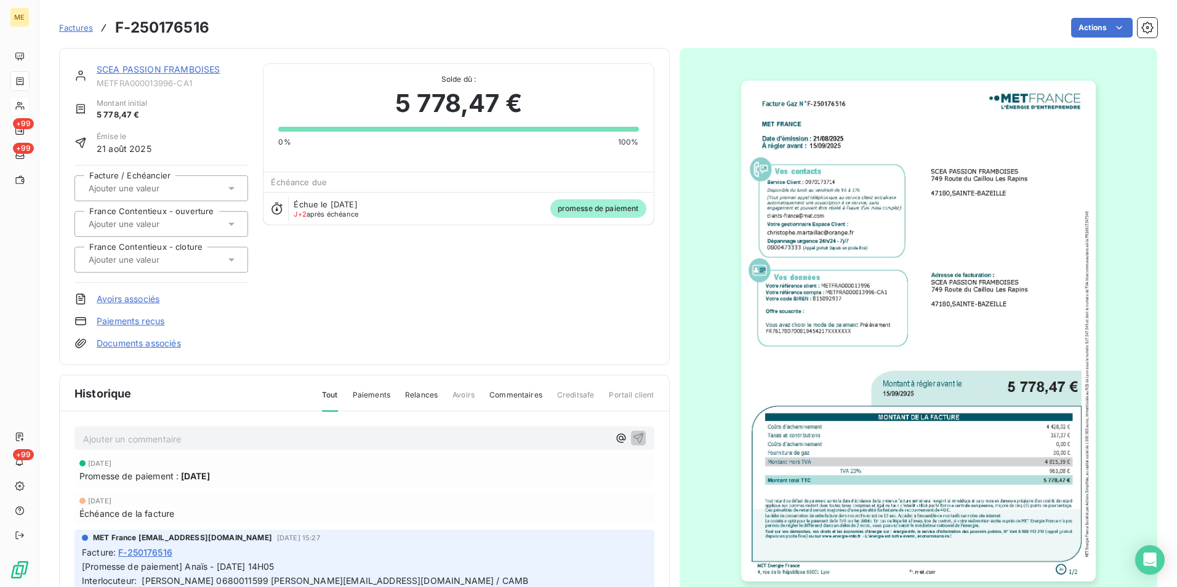
click at [860, 249] on img "button" at bounding box center [918, 331] width 354 height 501
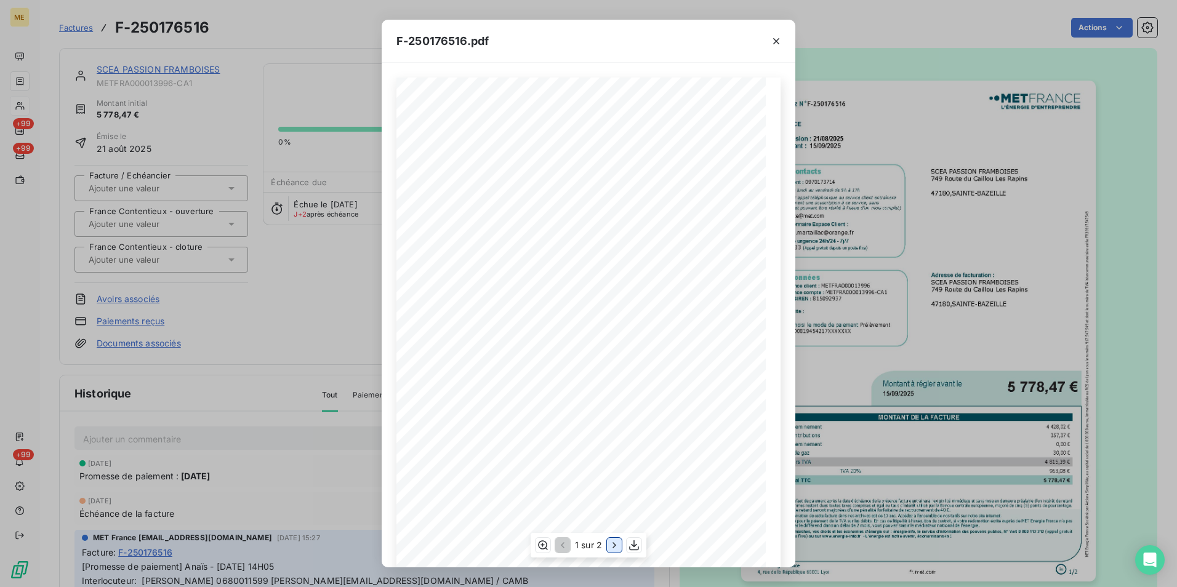
click at [610, 545] on icon "button" at bounding box center [614, 545] width 12 height 12
click at [774, 36] on icon "button" at bounding box center [776, 41] width 12 height 12
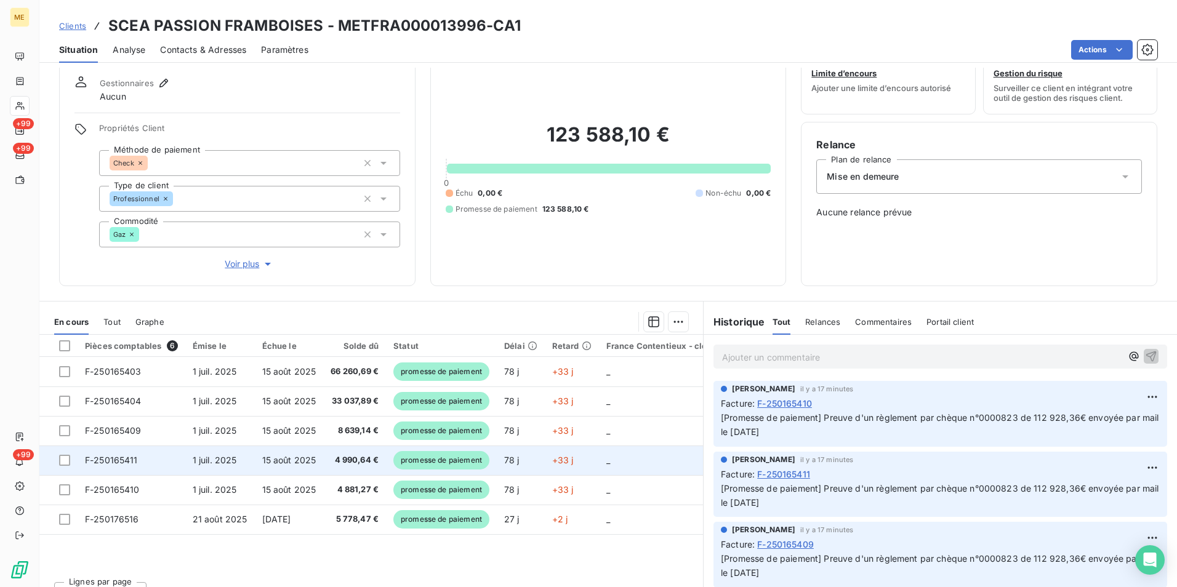
scroll to position [61, 0]
